Goal: Task Accomplishment & Management: Use online tool/utility

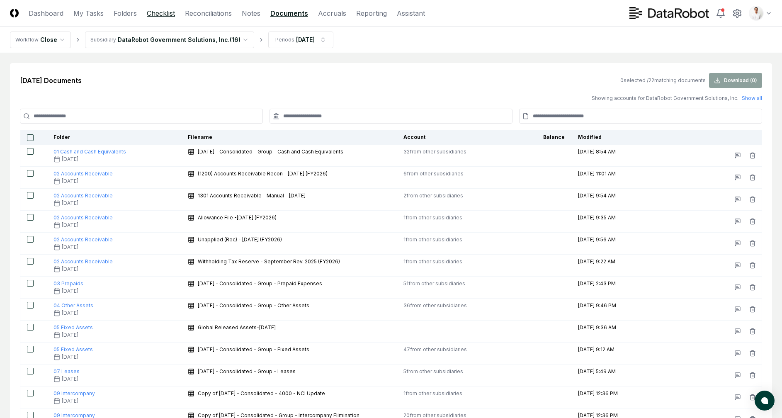
click at [163, 9] on link "Checklist" at bounding box center [161, 13] width 28 height 10
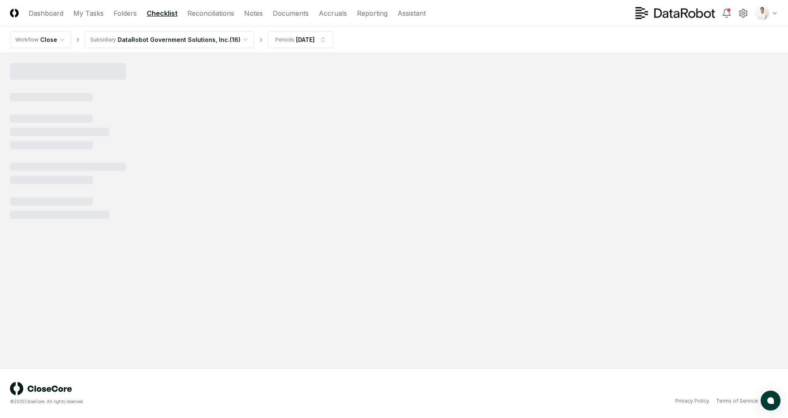
click at [206, 36] on html "CloseCore Dashboard My Tasks Folders Checklist Reconciliations Notes Documents …" at bounding box center [394, 209] width 788 height 418
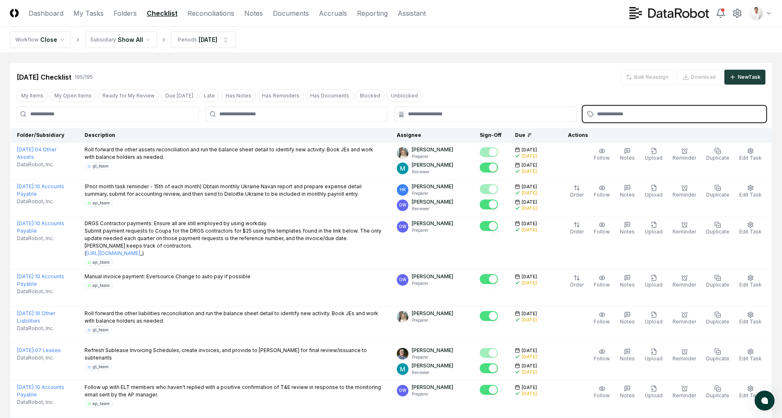
click at [636, 117] on input "text" at bounding box center [678, 113] width 163 height 7
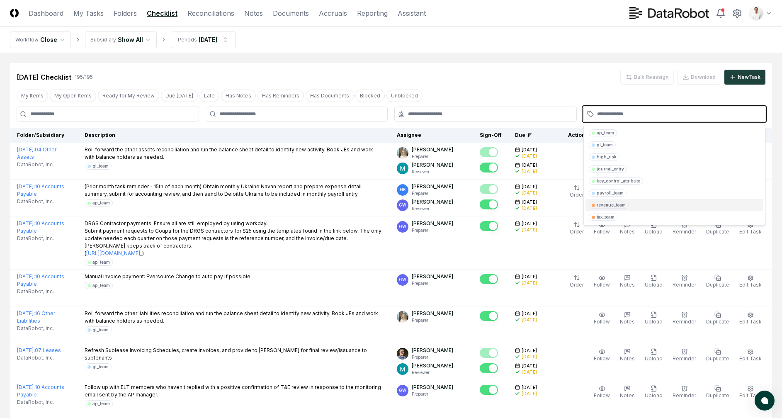
click at [610, 205] on div "revenue_team" at bounding box center [611, 205] width 29 height 6
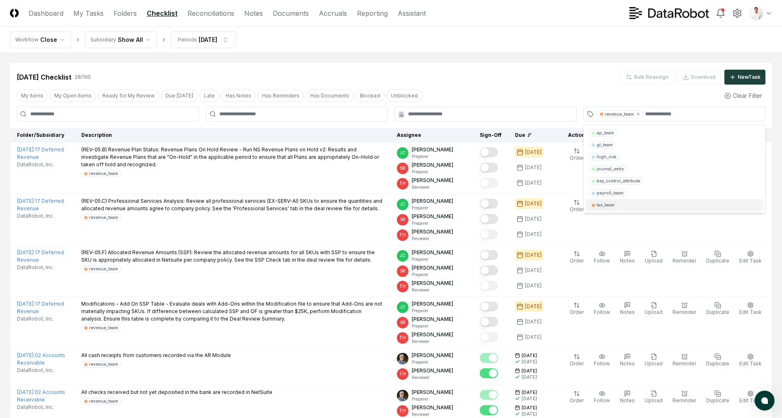
click at [639, 111] on div "revenue_team" at bounding box center [623, 114] width 36 height 6
click at [638, 112] on icon at bounding box center [638, 114] width 5 height 5
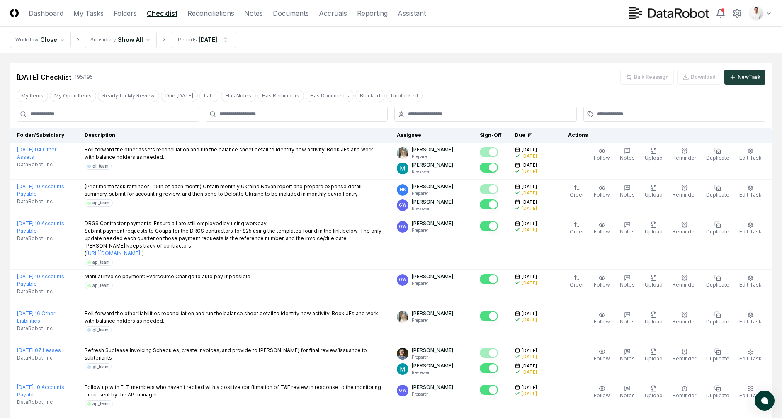
click at [507, 66] on div "[DATE] Checklist 195 / 195 Bulk Reassign Download New Task" at bounding box center [391, 74] width 762 height 22
click at [543, 19] on header "CloseCore Dashboard My Tasks Folders Checklist Reconciliations Notes Documents …" at bounding box center [391, 13] width 782 height 27
